Goal: Task Accomplishment & Management: Complete application form

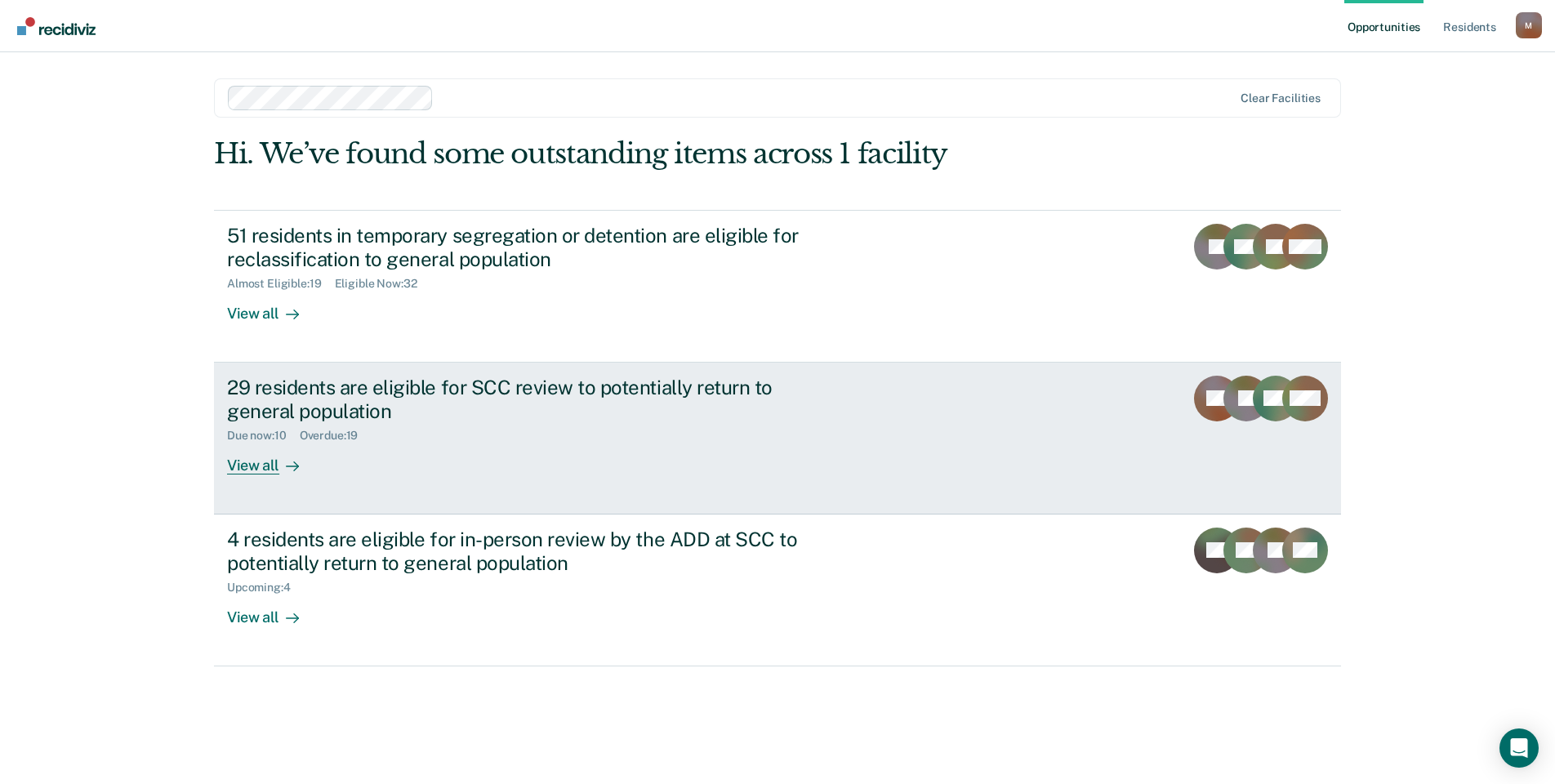
click at [416, 382] on div "29 residents are eligible for SCC review to potentially return to general popul…" at bounding box center [513, 399] width 573 height 47
